Goal: Task Accomplishment & Management: Use online tool/utility

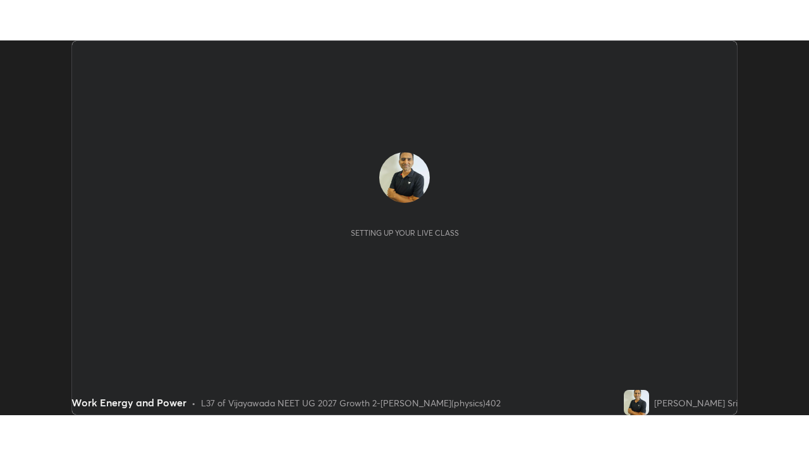
scroll to position [375, 808]
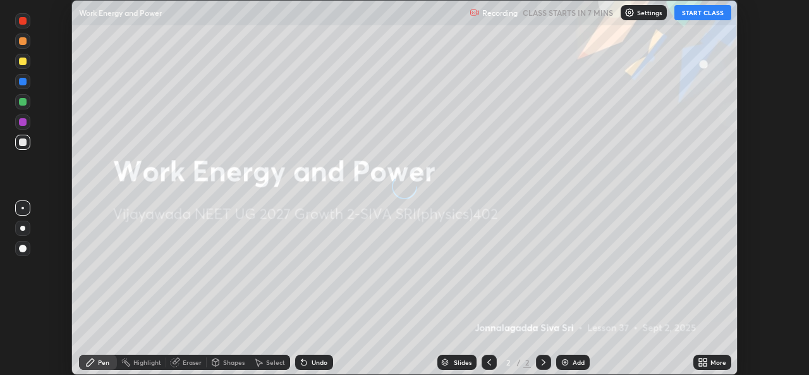
click at [701, 14] on button "START CLASS" at bounding box center [702, 12] width 57 height 15
click at [565, 357] on img at bounding box center [565, 362] width 10 height 10
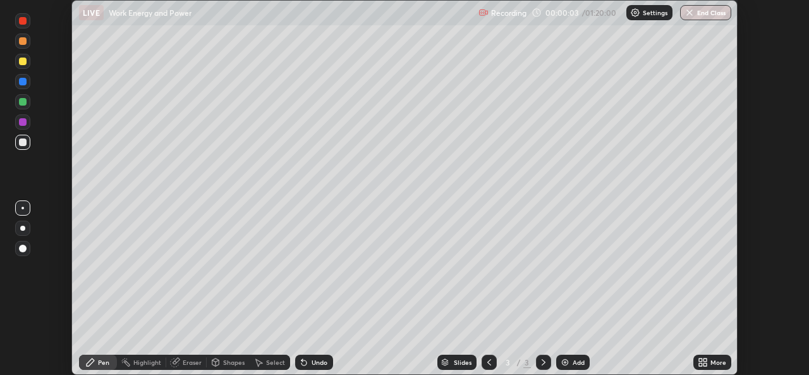
click at [703, 359] on icon at bounding box center [704, 359] width 3 height 3
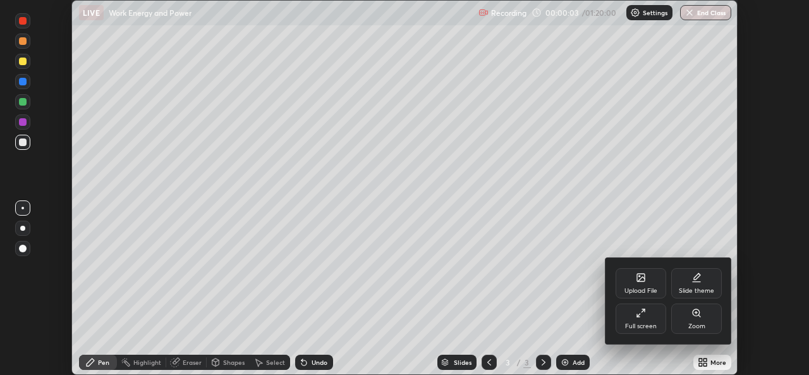
click at [646, 315] on div "Full screen" at bounding box center [640, 318] width 51 height 30
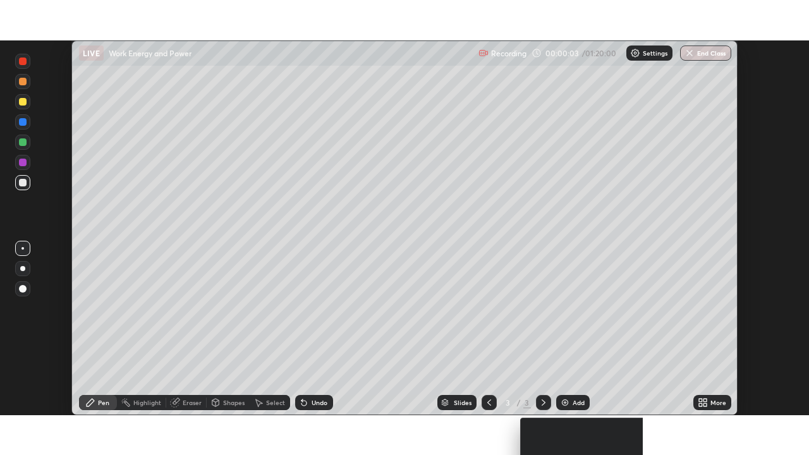
scroll to position [455, 809]
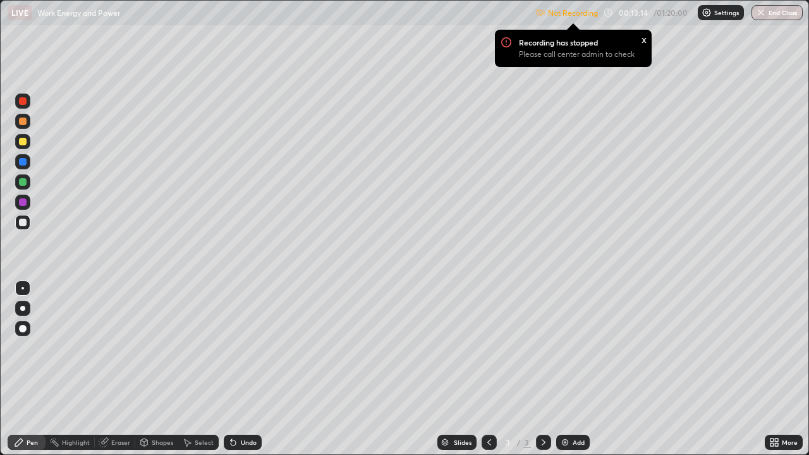
click at [707, 13] on img at bounding box center [706, 13] width 10 height 10
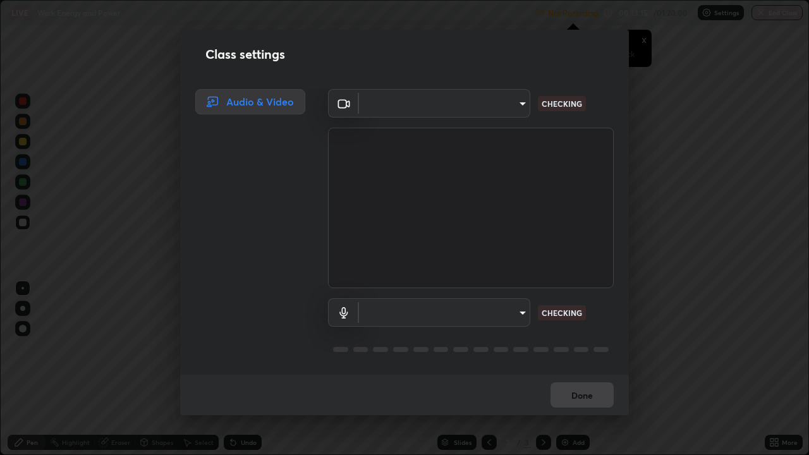
type input "03d5b1e328775286ef50ca9e691cdbc5b29e44cb463622e7fe7d5ef11c4b5cfc"
type input "communications"
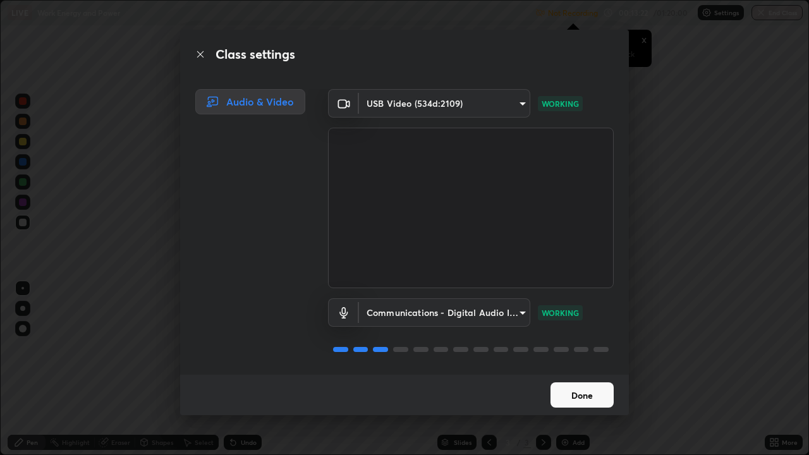
click at [582, 374] on button "Done" at bounding box center [581, 394] width 63 height 25
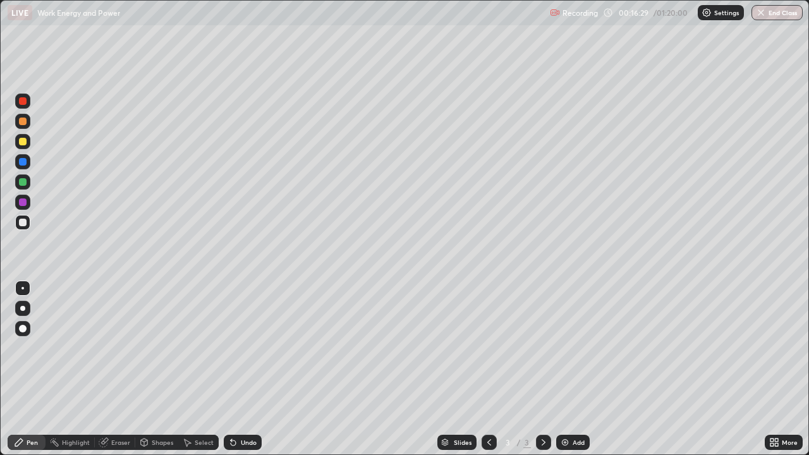
click at [567, 374] on img at bounding box center [565, 442] width 10 height 10
click at [574, 374] on div "Add" at bounding box center [578, 442] width 12 height 6
click at [23, 141] on div at bounding box center [23, 142] width 8 height 8
click at [568, 374] on img at bounding box center [565, 442] width 10 height 10
click at [23, 221] on div at bounding box center [23, 223] width 8 height 8
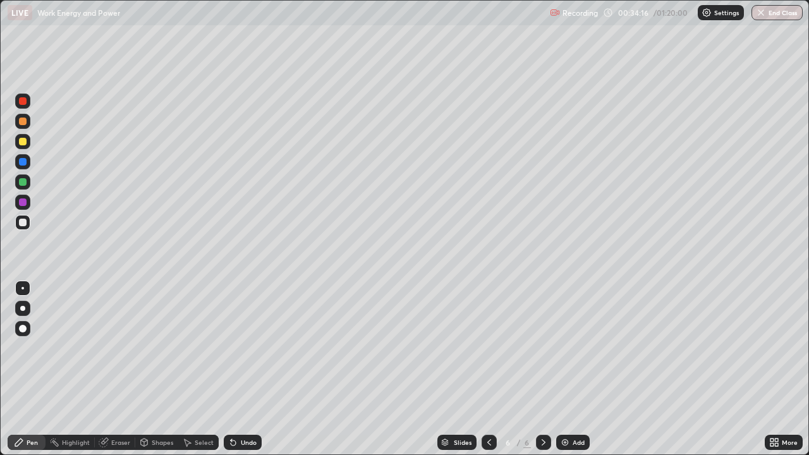
click at [567, 374] on img at bounding box center [565, 442] width 10 height 10
click at [606, 147] on button "Undo" at bounding box center [623, 151] width 37 height 15
click at [575, 374] on div "Add" at bounding box center [578, 442] width 12 height 6
click at [488, 374] on icon at bounding box center [489, 442] width 10 height 10
click at [109, 374] on div "Eraser" at bounding box center [115, 442] width 40 height 15
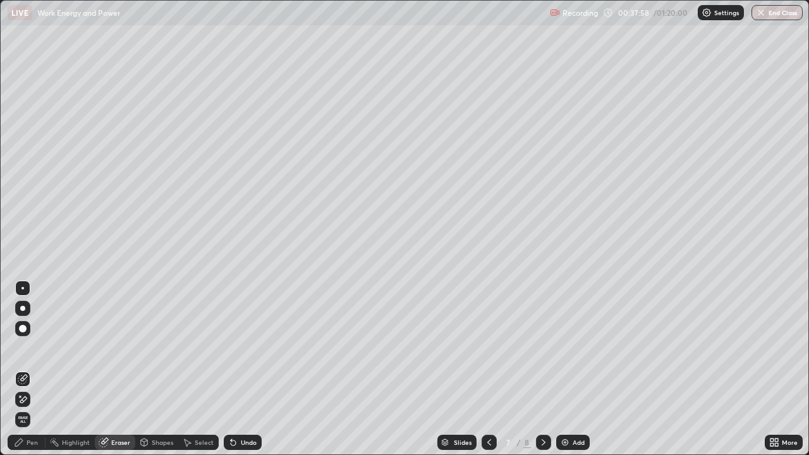
click at [25, 374] on icon at bounding box center [23, 399] width 10 height 11
click at [23, 374] on span "Erase all" at bounding box center [23, 420] width 14 height 8
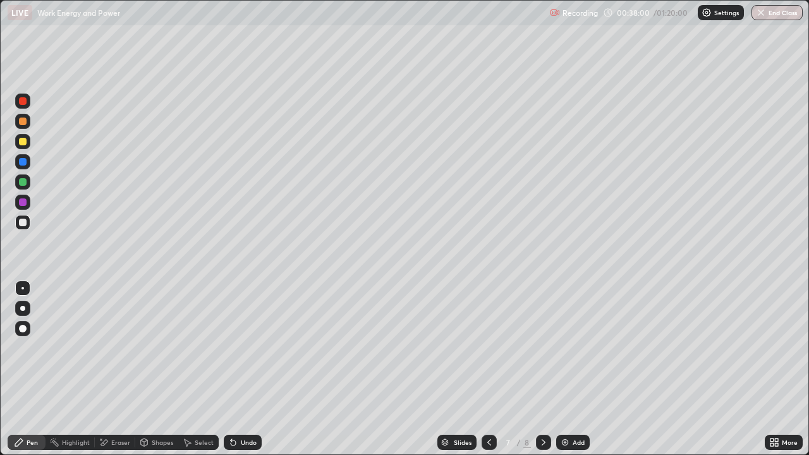
click at [27, 374] on div "Pen" at bounding box center [27, 442] width 38 height 15
click at [23, 142] on div at bounding box center [23, 142] width 8 height 8
click at [23, 181] on div at bounding box center [23, 182] width 8 height 8
click at [565, 374] on img at bounding box center [565, 442] width 10 height 10
click at [23, 223] on div at bounding box center [23, 223] width 8 height 8
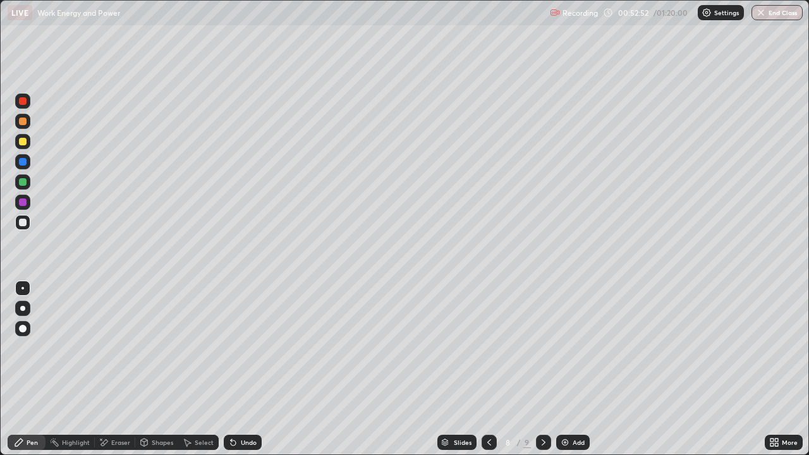
click at [562, 374] on img at bounding box center [565, 442] width 10 height 10
click at [21, 142] on div at bounding box center [23, 142] width 8 height 8
click at [569, 374] on div "Add" at bounding box center [572, 442] width 33 height 15
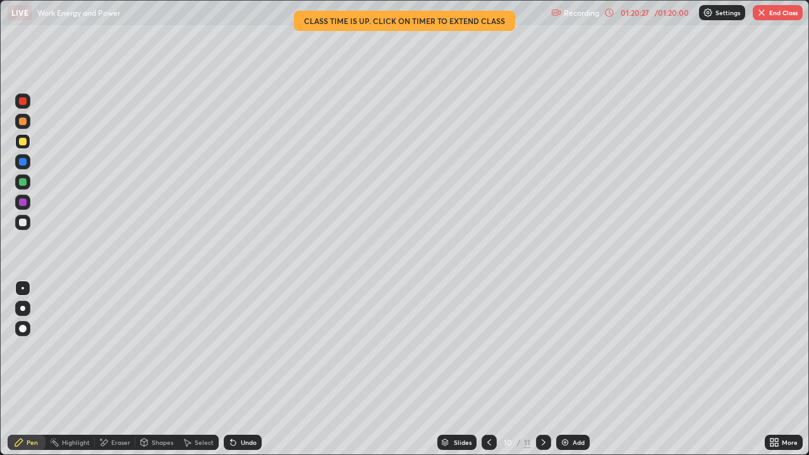
click at [567, 374] on img at bounding box center [565, 442] width 10 height 10
click at [610, 11] on icon at bounding box center [609, 13] width 10 height 10
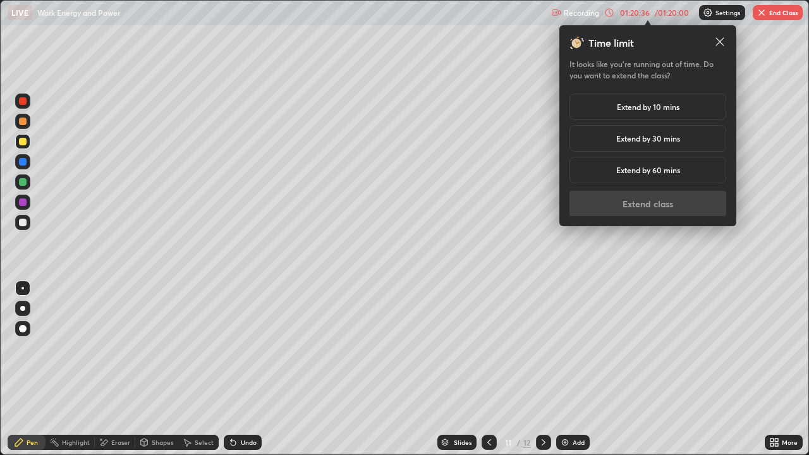
click at [646, 109] on h5 "Extend by 10 mins" at bounding box center [648, 106] width 63 height 11
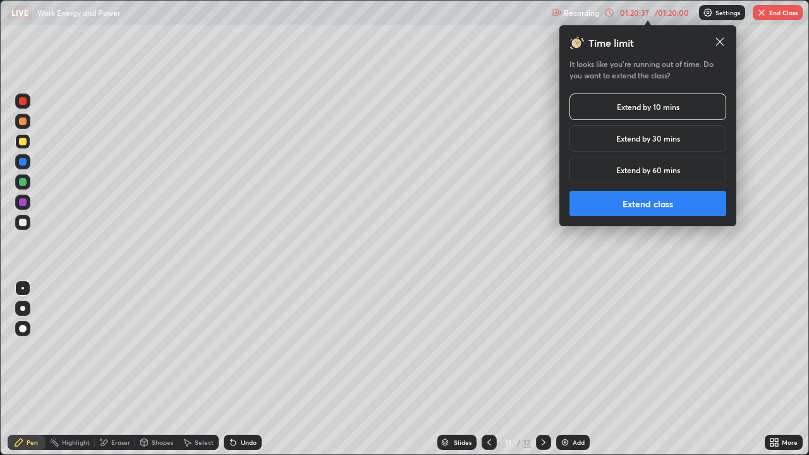
click at [603, 205] on button "Extend class" at bounding box center [647, 203] width 157 height 25
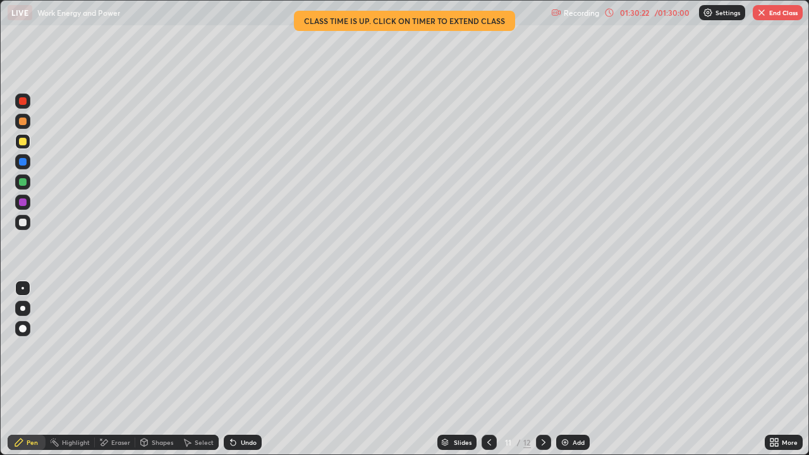
click at [784, 19] on button "End Class" at bounding box center [777, 12] width 50 height 15
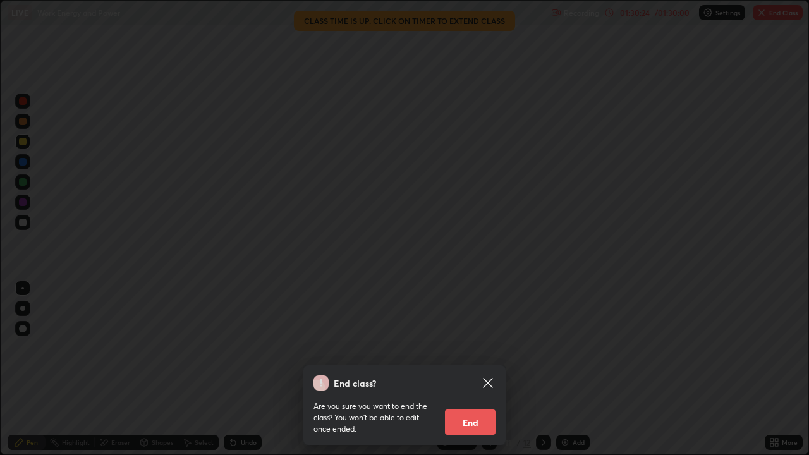
click at [479, 374] on button "End" at bounding box center [470, 421] width 51 height 25
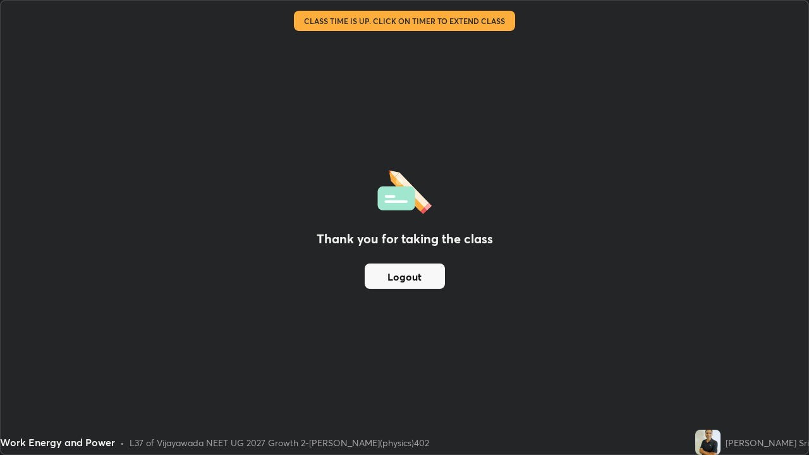
click at [434, 268] on button "Logout" at bounding box center [405, 275] width 80 height 25
